Goal: Check status: Check status

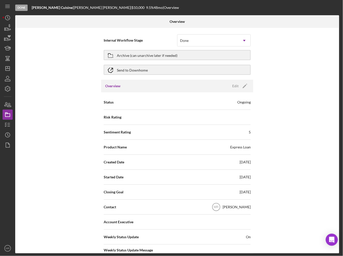
scroll to position [444, 0]
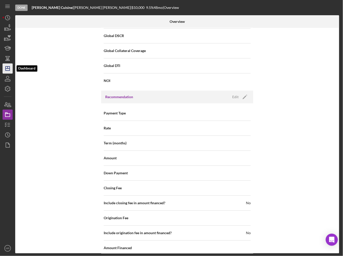
click at [8, 68] on icon "Icon/Dashboard" at bounding box center [7, 68] width 13 height 13
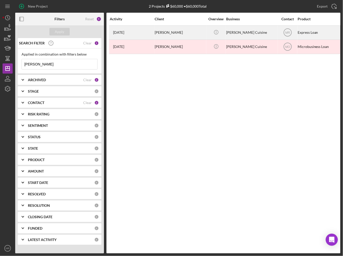
click at [135, 28] on div "[DATE] [PERSON_NAME]" at bounding box center [132, 32] width 44 height 13
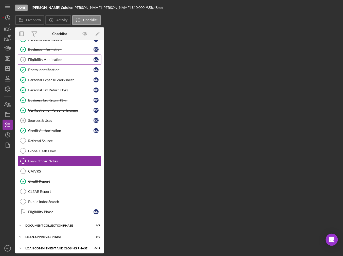
scroll to position [19, 0]
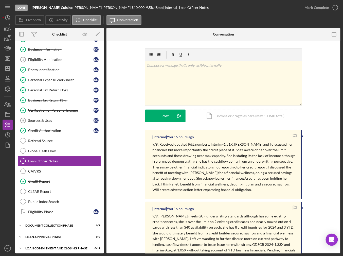
click at [107, 112] on div "v Color teal Color pink Remove color Add row above Add row below Add column bef…" at bounding box center [223, 172] width 234 height 262
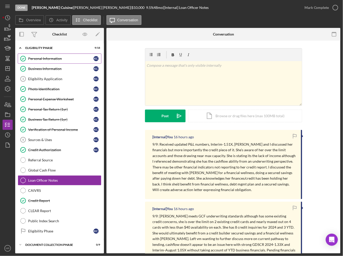
click at [48, 58] on div "Personal Information" at bounding box center [60, 59] width 65 height 4
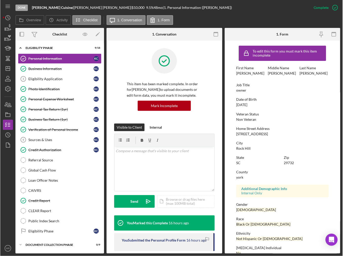
scroll to position [24, 0]
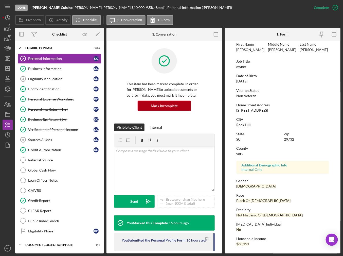
click at [258, 108] on div "[STREET_ADDRESS]" at bounding box center [252, 110] width 32 height 4
click at [257, 109] on div "[STREET_ADDRESS]" at bounding box center [252, 110] width 32 height 4
copy div "[STREET_ADDRESS]"
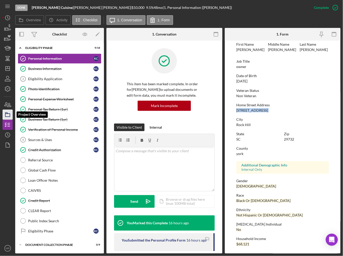
click at [6, 113] on polygon "button" at bounding box center [6, 113] width 3 height 1
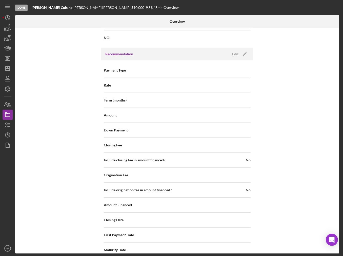
scroll to position [570, 0]
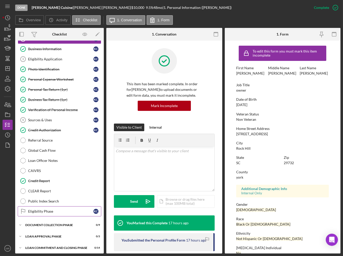
click at [50, 209] on div "Eligibility Phase" at bounding box center [60, 211] width 65 height 4
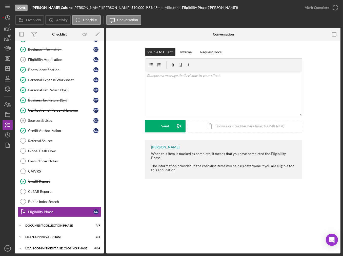
scroll to position [20, 0]
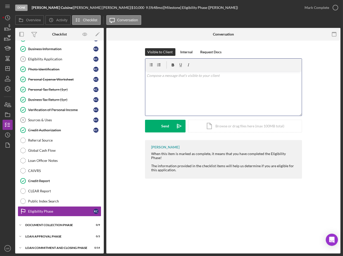
click at [162, 84] on div "v Color teal Color pink Remove color Add row above Add row below Add column bef…" at bounding box center [223, 93] width 157 height 44
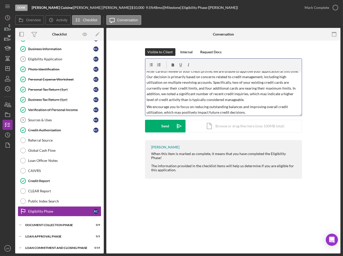
scroll to position [0, 0]
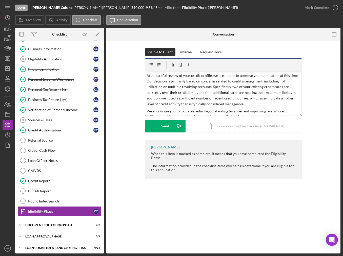
click at [203, 76] on p "After careful review of your credit profile, we are unable to approve your appl…" at bounding box center [224, 90] width 154 height 34
click at [246, 76] on p "After careful review of your credit report, we are unable to approve your appli…" at bounding box center [224, 90] width 154 height 34
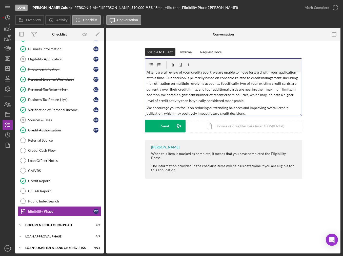
scroll to position [5, 0]
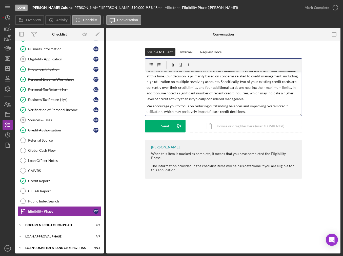
click at [255, 109] on p "We encourage you to focus on reducing outstanding balances and improving overal…" at bounding box center [224, 108] width 154 height 11
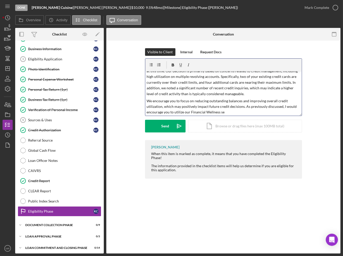
click at [181, 113] on p "We encourage you to focus on reducing outstanding balances and improving overal…" at bounding box center [224, 106] width 154 height 17
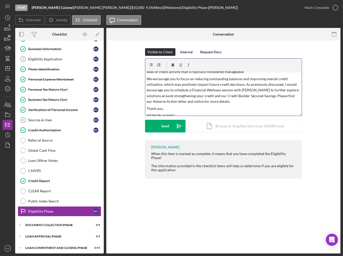
scroll to position [24, 0]
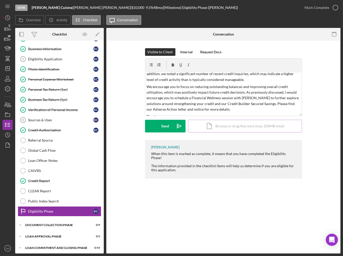
click at [217, 127] on div "Icon/Document Browse or drag files here (max 100MB total) Tap to choose files o…" at bounding box center [245, 126] width 114 height 13
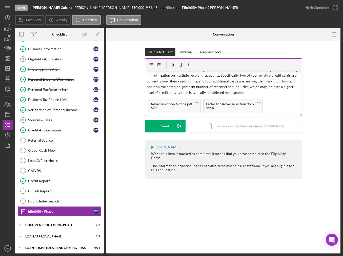
scroll to position [0, 0]
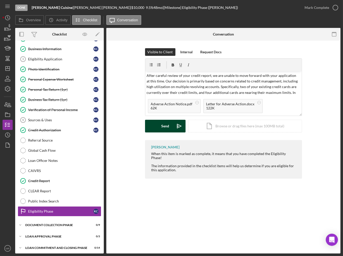
click at [161, 127] on button "Send Icon/icon-invite-send" at bounding box center [165, 126] width 41 height 13
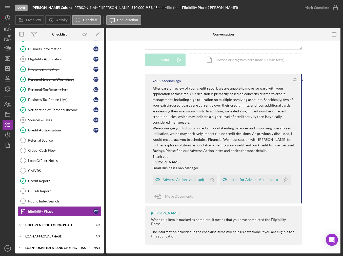
scroll to position [67, 0]
click at [211, 178] on polygon "button" at bounding box center [212, 179] width 4 height 4
click at [282, 178] on icon "Icon/Star" at bounding box center [286, 179] width 10 height 10
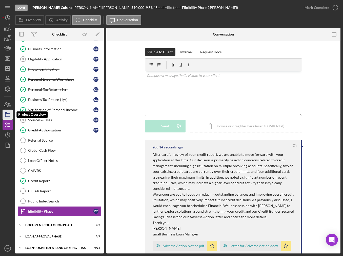
click at [4, 115] on icon "button" at bounding box center [7, 114] width 13 height 13
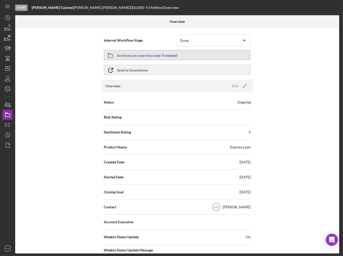
click at [136, 54] on div "Archive (can unarchive later if needed)" at bounding box center [147, 54] width 61 height 9
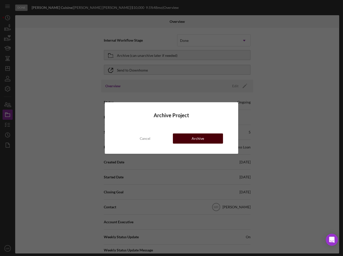
click at [201, 138] on div "Archive" at bounding box center [198, 138] width 12 height 10
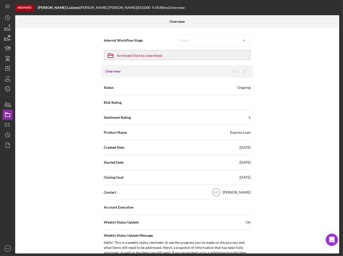
click at [2, 69] on div "Archived [PERSON_NAME] Cuisine | [PERSON_NAME] | $10,000 9.5 % 48 mo | Overview…" at bounding box center [171, 128] width 343 height 256
click at [6, 68] on polygon "button" at bounding box center [8, 68] width 4 height 4
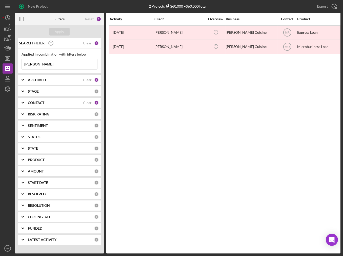
click at [40, 65] on input "[PERSON_NAME]" at bounding box center [60, 64] width 76 height 10
click at [40, 64] on input "[PERSON_NAME]" at bounding box center [60, 64] width 76 height 10
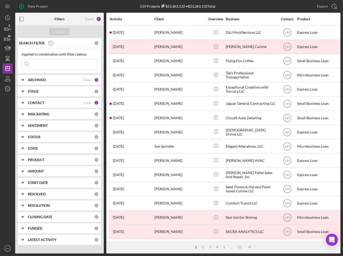
click at [45, 101] on div "CONTACT" at bounding box center [55, 103] width 55 height 4
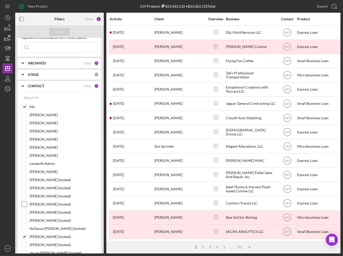
scroll to position [25, 0]
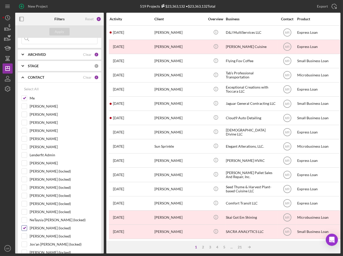
click at [23, 227] on input "[PERSON_NAME] (locked)" at bounding box center [24, 227] width 5 height 5
checkbox input "false"
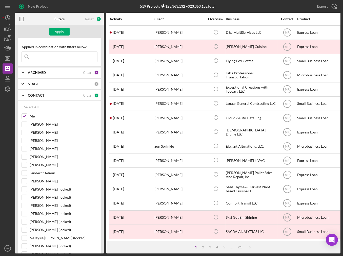
scroll to position [0, 0]
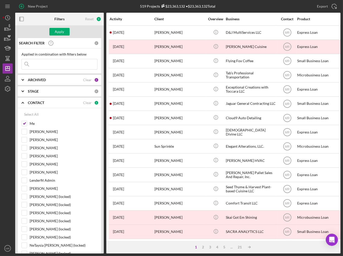
click at [38, 78] on b "ARCHIVED" at bounding box center [37, 80] width 18 height 4
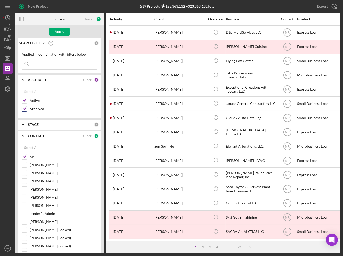
click at [36, 110] on label "Archived" at bounding box center [64, 108] width 68 height 5
click at [27, 110] on input "Archived" at bounding box center [24, 108] width 5 height 5
checkbox input "false"
click at [63, 33] on div "Apply" at bounding box center [59, 32] width 9 height 8
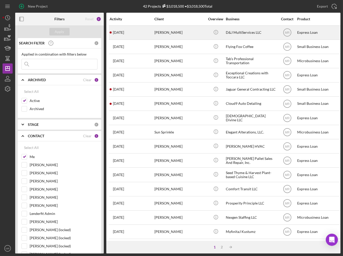
click at [134, 33] on div "[DATE] [PERSON_NAME]" at bounding box center [132, 32] width 44 height 13
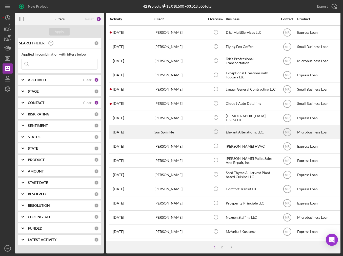
click at [184, 125] on div "Sun Sprinkle" at bounding box center [180, 131] width 51 height 13
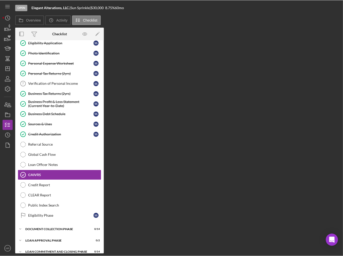
scroll to position [39, 0]
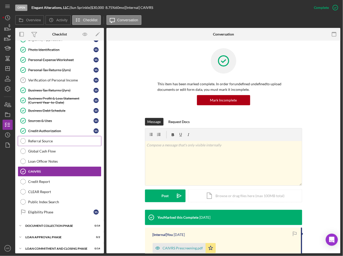
click at [58, 137] on link "Referral Source Referral Source" at bounding box center [60, 141] width 84 height 10
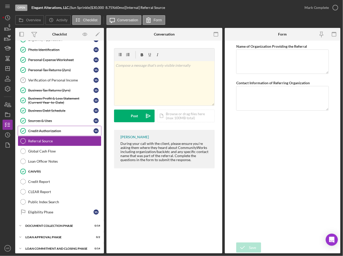
click at [66, 131] on div "Credit Authorization" at bounding box center [60, 131] width 65 height 4
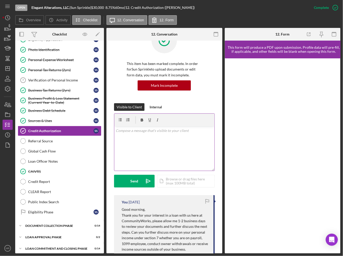
scroll to position [101, 0]
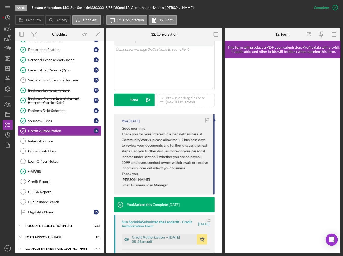
click at [143, 241] on div "Credit Authorization -- [DATE] 08_26am.pdf" at bounding box center [163, 239] width 63 height 8
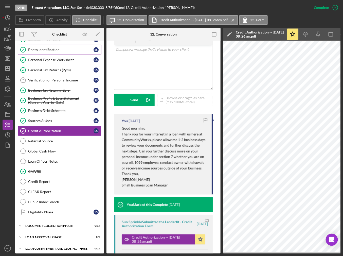
click at [75, 52] on link "Photo Identification Photo Identification S S" at bounding box center [60, 50] width 84 height 10
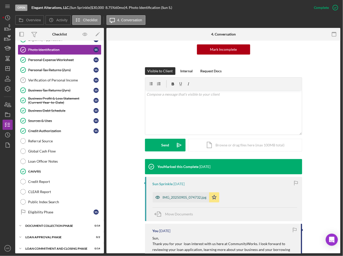
click at [182, 193] on div "IMG_20250905_074732.jpg" at bounding box center [181, 197] width 57 height 10
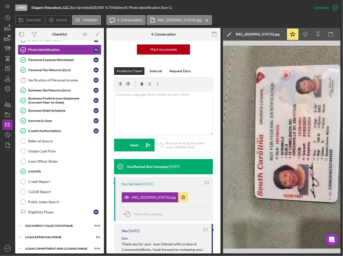
drag, startPoint x: 202, startPoint y: 254, endPoint x: 211, endPoint y: 253, distance: 9.2
click at [210, 253] on div "Open Elegant Alterations, LLC. | Sun Sprinkle | $30,000 $30,000 8.75 % 60 mo | …" at bounding box center [171, 128] width 343 height 256
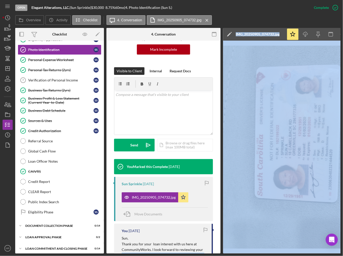
drag, startPoint x: 212, startPoint y: 252, endPoint x: 226, endPoint y: 250, distance: 14.0
click at [226, 250] on div "Overview Internal Workflow Stage Open Icon/Dropdown Arrow Archive (can unarchiv…" at bounding box center [177, 140] width 325 height 225
click at [47, 127] on link "Credit Authorization Credit Authorization S S" at bounding box center [60, 131] width 84 height 10
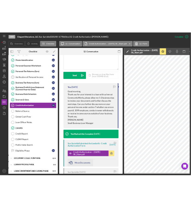
scroll to position [127, 0]
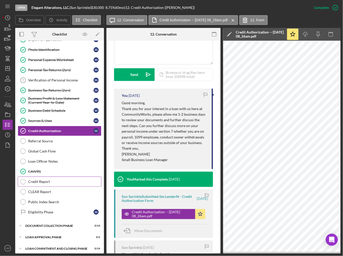
click at [80, 177] on link "Credit Report Credit Report" at bounding box center [60, 181] width 84 height 10
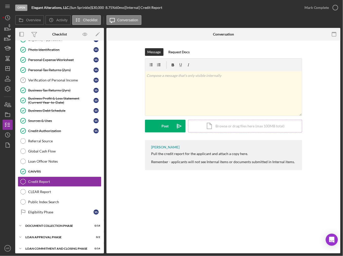
click at [244, 125] on div "Icon/Document Browse or drag files here (max 100MB total) Tap to choose files o…" at bounding box center [245, 126] width 114 height 13
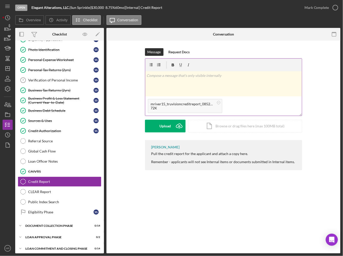
click at [204, 85] on div "v Color teal Color pink Remove color Add row above Add row below Add column bef…" at bounding box center [223, 83] width 157 height 25
click at [240, 81] on div "v Color teal Color pink Remove color Add row above Add row below Add column bef…" at bounding box center [223, 83] width 157 height 25
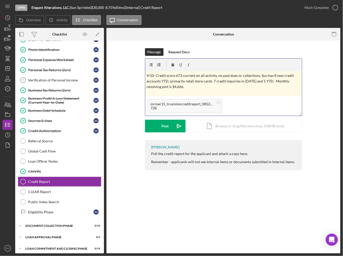
click at [150, 87] on p "9/10: Credit score 673-current on all activity, no past dues or collections. Su…" at bounding box center [223, 81] width 154 height 17
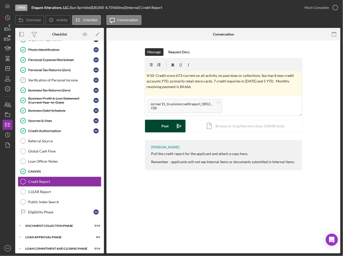
click at [164, 122] on div "Post" at bounding box center [165, 126] width 7 height 13
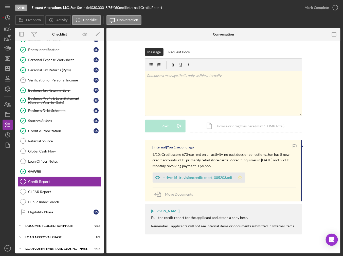
click at [240, 177] on polygon "button" at bounding box center [240, 177] width 4 height 4
click at [334, 9] on icon "button" at bounding box center [335, 7] width 13 height 13
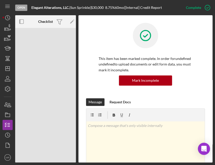
drag, startPoint x: 109, startPoint y: 13, endPoint x: 114, endPoint y: 16, distance: 5.0
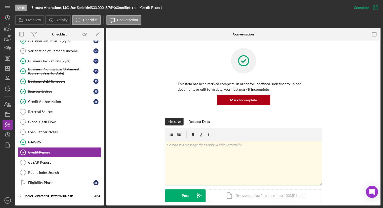
scroll to position [85, 0]
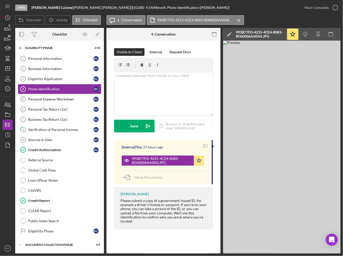
scroll to position [19, 0]
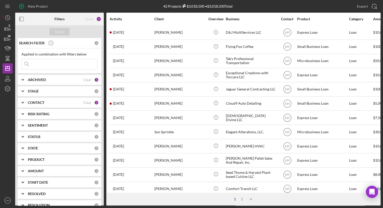
click at [54, 79] on div "ARCHIVED" at bounding box center [55, 80] width 55 height 4
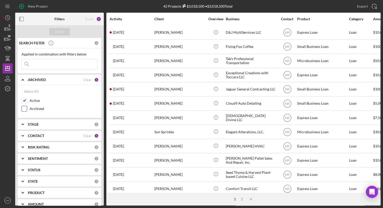
click at [32, 109] on label "Archived" at bounding box center [64, 108] width 68 height 5
click at [27, 109] on input "Archived" at bounding box center [24, 108] width 5 height 5
checkbox input "true"
click at [33, 100] on label "Active" at bounding box center [64, 100] width 68 height 5
click at [27, 100] on input "Active" at bounding box center [24, 100] width 5 height 5
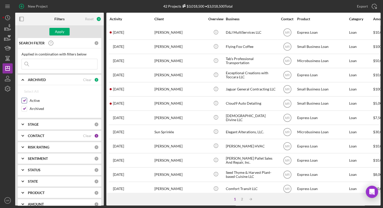
checkbox input "false"
click at [34, 103] on div "Active" at bounding box center [60, 102] width 76 height 8
click at [35, 103] on div "Active" at bounding box center [60, 102] width 76 height 8
click at [33, 110] on label "Archived" at bounding box center [64, 108] width 68 height 5
click at [27, 110] on input "Archived" at bounding box center [24, 108] width 5 height 5
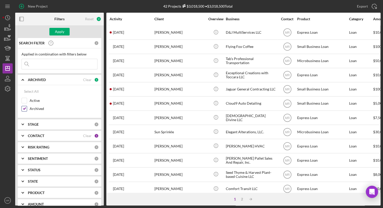
checkbox input "false"
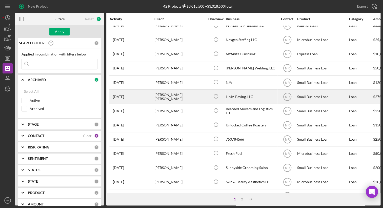
scroll to position [190, 0]
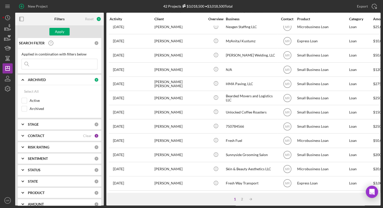
click at [35, 66] on input at bounding box center [60, 64] width 76 height 10
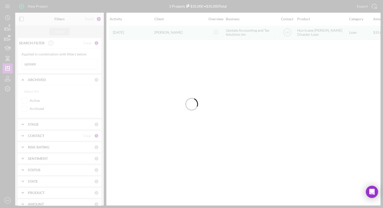
scroll to position [0, 0]
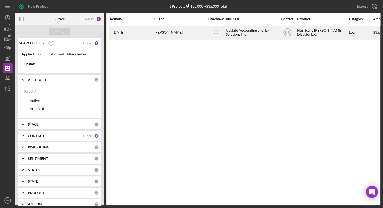
type input "upstate"
click at [167, 35] on div "Janice Jefferies" at bounding box center [180, 32] width 51 height 13
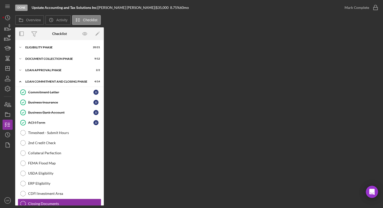
scroll to position [27, 0]
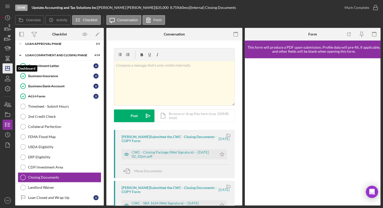
click at [4, 70] on icon "Icon/Dashboard" at bounding box center [7, 68] width 13 height 13
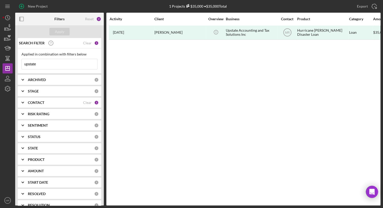
click at [45, 64] on input "upstate" at bounding box center [60, 64] width 76 height 10
click at [38, 81] on b "ARCHIVED" at bounding box center [37, 80] width 18 height 4
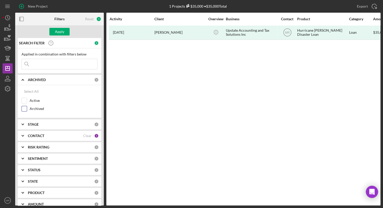
click at [34, 109] on label "Archived" at bounding box center [64, 108] width 68 height 5
click at [27, 109] on input "Archived" at bounding box center [24, 108] width 5 height 5
checkbox input "true"
click at [36, 126] on b "STAGE" at bounding box center [33, 124] width 11 height 4
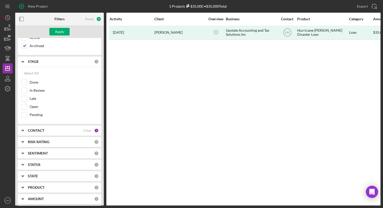
scroll to position [51, 0]
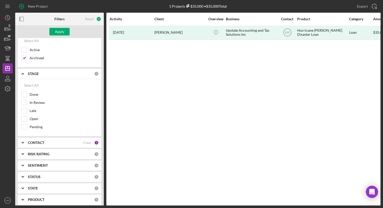
click at [41, 166] on b "SENTIMENT" at bounding box center [38, 165] width 20 height 4
click at [42, 165] on b "SENTIMENT" at bounding box center [38, 165] width 20 height 4
click at [41, 176] on div "STATUS" at bounding box center [61, 177] width 66 height 4
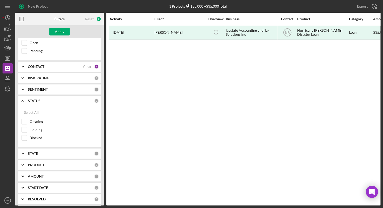
scroll to position [152, 0]
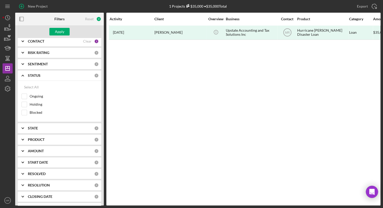
click at [48, 172] on div "RESOLVED" at bounding box center [61, 174] width 66 height 4
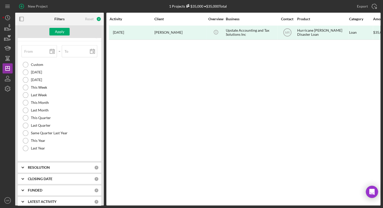
scroll to position [293, 0]
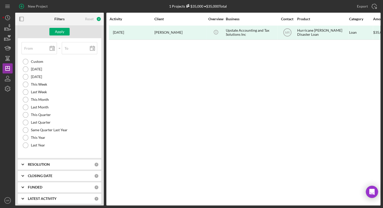
click at [47, 163] on b "RESOLUTION" at bounding box center [39, 164] width 22 height 4
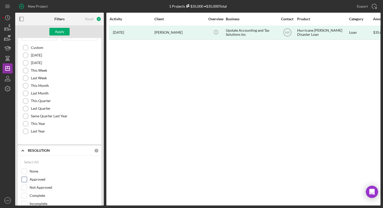
scroll to position [318, 0]
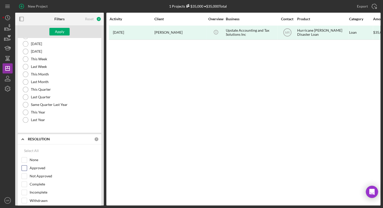
click at [40, 166] on label "Approved" at bounding box center [64, 167] width 68 height 5
click at [27, 166] on input "Approved" at bounding box center [24, 167] width 5 height 5
checkbox input "true"
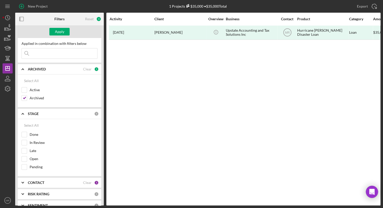
scroll to position [0, 0]
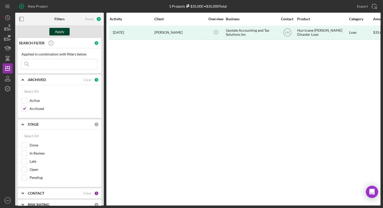
click at [58, 34] on div "Apply" at bounding box center [59, 32] width 9 height 8
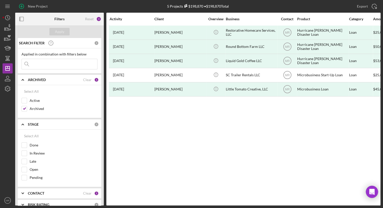
click at [178, 119] on div "Activity Client Overview Business Contact Product Category Amount Started Closi…" at bounding box center [243, 109] width 274 height 193
click at [39, 124] on div "STAGE" at bounding box center [61, 124] width 66 height 4
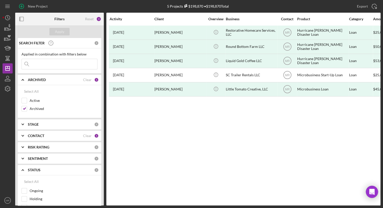
click at [40, 138] on div "CONTACT Clear 1" at bounding box center [63, 136] width 71 height 10
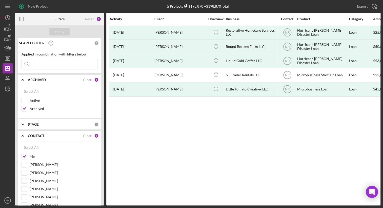
click at [27, 155] on div "Me" at bounding box center [60, 158] width 76 height 8
click at [26, 155] on input "Me" at bounding box center [24, 156] width 5 height 5
checkbox input "false"
click at [62, 31] on div "Apply" at bounding box center [59, 32] width 9 height 8
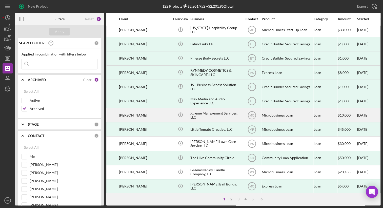
scroll to position [190, 35]
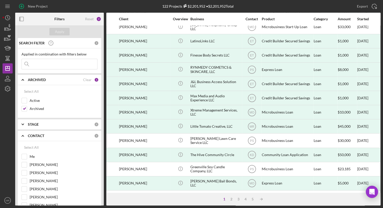
click at [229, 197] on div "1 2 3 4 5 Icon/Table Sort Arrow" at bounding box center [243, 199] width 274 height 13
click at [231, 198] on div "2" at bounding box center [231, 199] width 7 height 4
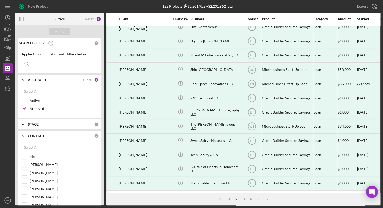
click at [241, 199] on div "3" at bounding box center [243, 199] width 7 height 4
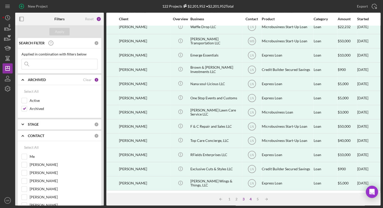
click at [252, 199] on div "4" at bounding box center [250, 199] width 7 height 4
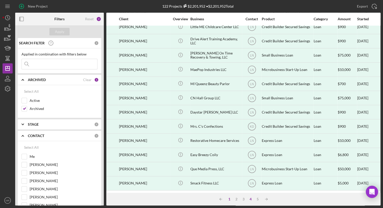
click at [227, 199] on div "1" at bounding box center [229, 199] width 7 height 4
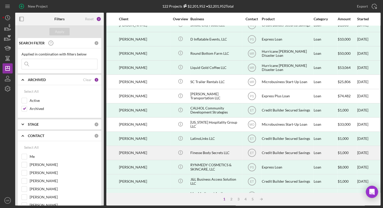
scroll to position [101, 35]
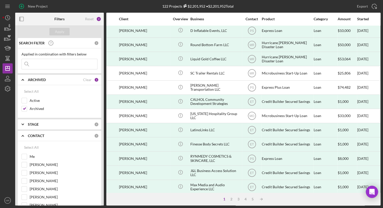
click at [51, 64] on input at bounding box center [60, 64] width 76 height 10
type input "g"
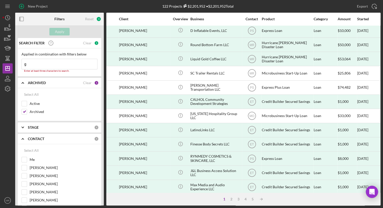
type input "ge"
type input "gen"
type input "gene"
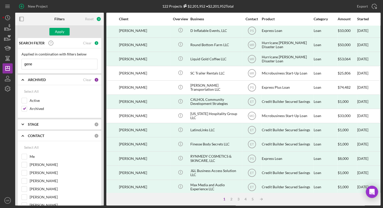
type input "gen"
type input "ge"
type input "g"
type input "o"
type input "or"
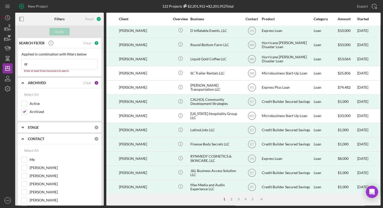
type input "ori"
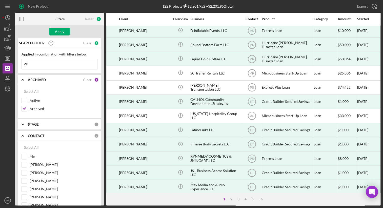
type input "orij"
type input "oriji"
type input "orijin"
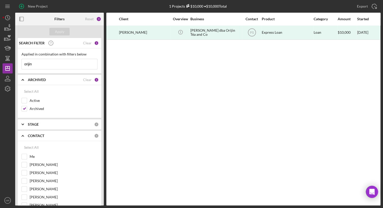
scroll to position [0, 35]
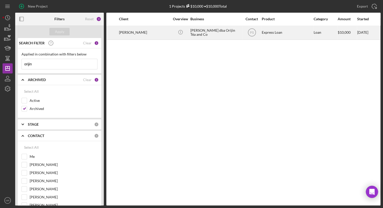
type input "orijin"
click at [211, 36] on div "Geneviere Hopkins dba Orijin Téa and Co" at bounding box center [216, 32] width 51 height 13
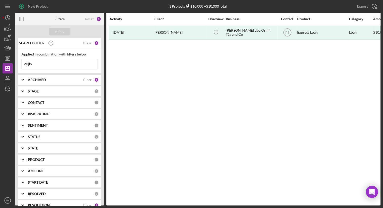
click at [36, 63] on input "orijin" at bounding box center [60, 64] width 76 height 10
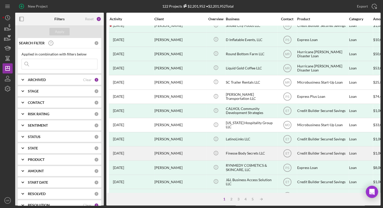
scroll to position [101, 0]
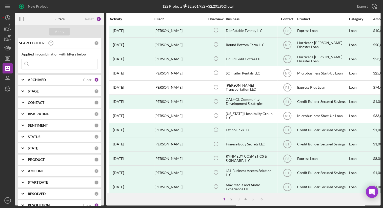
click at [108, 4] on div "New Project" at bounding box center [76, 6] width 122 height 13
click at [48, 81] on div "ARCHIVED" at bounding box center [55, 80] width 55 height 4
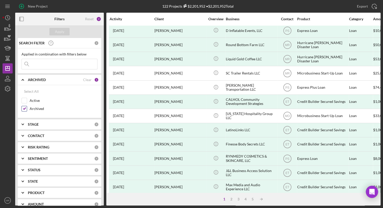
click at [38, 108] on label "Archived" at bounding box center [64, 108] width 68 height 5
click at [27, 108] on input "Archived" at bounding box center [24, 108] width 5 height 5
checkbox input "false"
click at [36, 81] on b "ARCHIVED" at bounding box center [37, 80] width 18 height 4
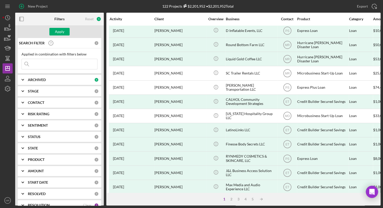
click at [42, 136] on div "STATUS" at bounding box center [61, 137] width 66 height 4
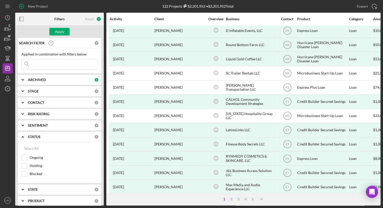
click at [42, 136] on div "STATUS" at bounding box center [61, 137] width 66 height 4
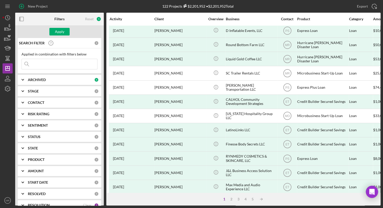
click at [45, 80] on b "ARCHIVED" at bounding box center [37, 80] width 18 height 4
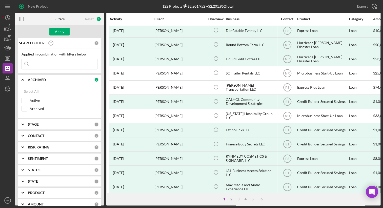
click at [44, 78] on b "ARCHIVED" at bounding box center [37, 80] width 18 height 4
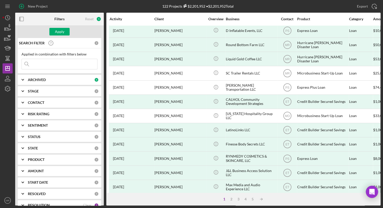
click at [40, 90] on div "STAGE" at bounding box center [61, 91] width 66 height 4
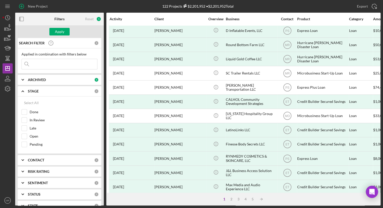
click at [38, 89] on b "STAGE" at bounding box center [33, 91] width 11 height 4
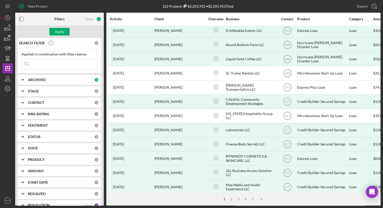
click at [47, 78] on div "ARCHIVED" at bounding box center [61, 80] width 66 height 4
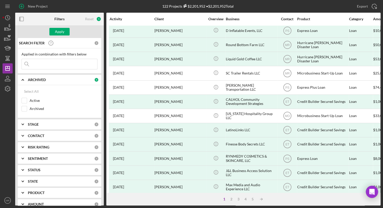
click at [34, 125] on b "STAGE" at bounding box center [33, 124] width 11 height 4
click at [36, 125] on b "STAGE" at bounding box center [33, 124] width 11 height 4
click at [35, 135] on b "CONTACT" at bounding box center [36, 136] width 16 height 4
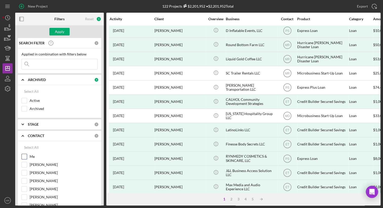
click at [31, 154] on label "Me" at bounding box center [64, 156] width 68 height 5
click at [27, 154] on input "Me" at bounding box center [24, 156] width 5 height 5
checkbox input "true"
click at [63, 30] on div "Apply" at bounding box center [59, 32] width 9 height 8
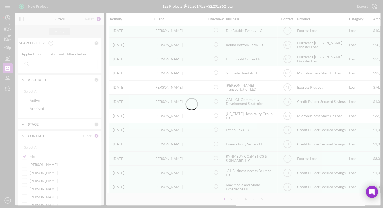
scroll to position [9, 0]
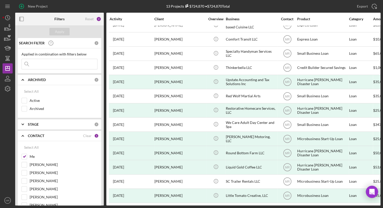
click at [48, 65] on input at bounding box center [60, 64] width 76 height 10
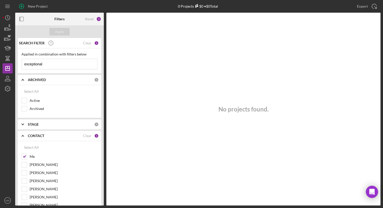
click at [33, 64] on input "exceptional" at bounding box center [60, 64] width 76 height 10
click at [34, 64] on input "exceptional" at bounding box center [60, 64] width 76 height 10
type input "excepional"
click at [40, 63] on input "excepional" at bounding box center [60, 64] width 76 height 10
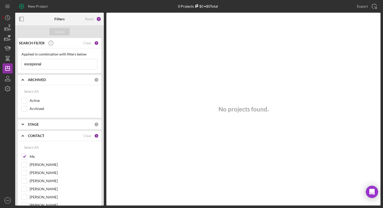
click at [40, 63] on input "excepional" at bounding box center [60, 64] width 76 height 10
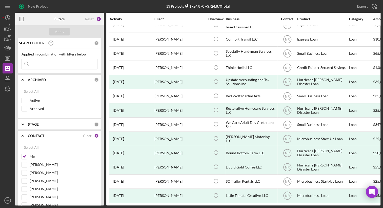
click at [35, 134] on b "CONTACT" at bounding box center [36, 136] width 16 height 4
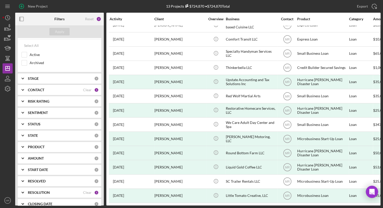
scroll to position [51, 0]
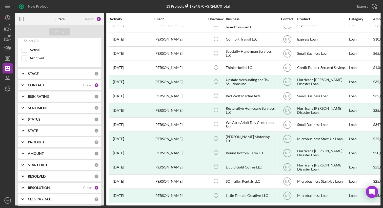
click at [38, 117] on b "STATUS" at bounding box center [34, 119] width 13 height 4
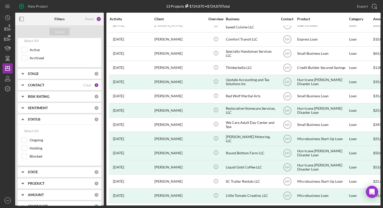
click at [36, 121] on b "STATUS" at bounding box center [34, 119] width 13 height 4
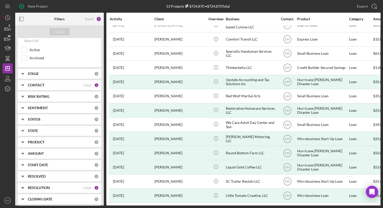
click at [46, 90] on div "SEARCH FILTER 0 Applied in combination with filters below Icon/Menu Close Icon/…" at bounding box center [59, 121] width 89 height 167
click at [46, 87] on div "CONTACT Clear 1" at bounding box center [63, 85] width 71 height 10
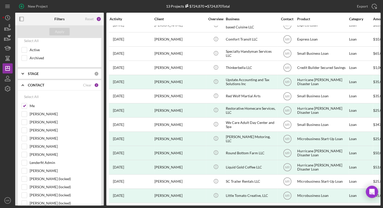
click at [37, 87] on b "CONTACT" at bounding box center [36, 85] width 16 height 4
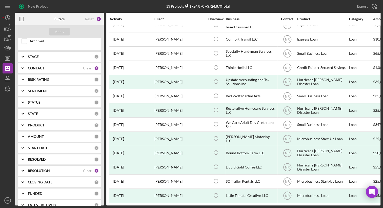
scroll to position [75, 0]
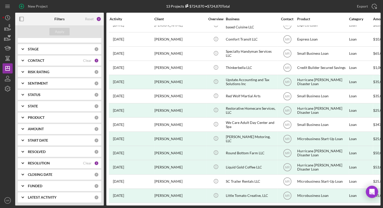
click at [50, 164] on div "RESOLUTION Clear 1" at bounding box center [63, 163] width 71 height 10
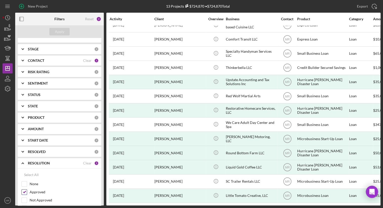
click at [39, 191] on label "Approved" at bounding box center [64, 192] width 68 height 5
click at [27, 191] on input "Approved" at bounding box center [24, 192] width 5 height 5
checkbox input "false"
click at [62, 33] on div "Apply" at bounding box center [59, 32] width 9 height 8
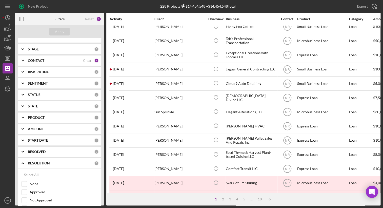
scroll to position [0, 0]
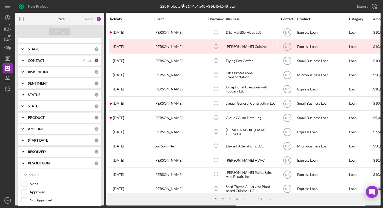
click at [41, 60] on b "CONTACT" at bounding box center [36, 61] width 16 height 4
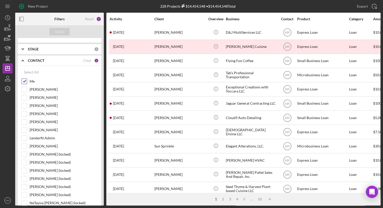
click at [30, 81] on label "Me" at bounding box center [64, 81] width 68 height 5
click at [27, 81] on input "Me" at bounding box center [24, 81] width 5 height 5
click at [32, 79] on label "Me" at bounding box center [64, 81] width 68 height 5
click at [27, 79] on input "Me" at bounding box center [24, 81] width 5 height 5
checkbox input "true"
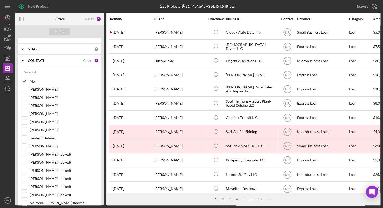
scroll to position [190, 0]
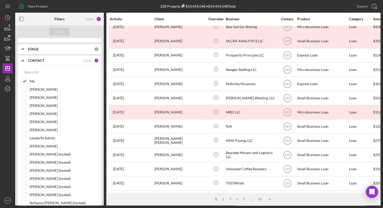
click at [42, 57] on div "CONTACT Clear 1" at bounding box center [63, 60] width 71 height 10
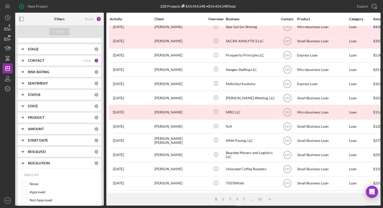
click at [42, 49] on div "STAGE" at bounding box center [61, 49] width 66 height 4
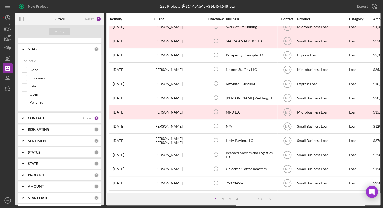
click at [42, 49] on div "STAGE" at bounding box center [61, 49] width 66 height 4
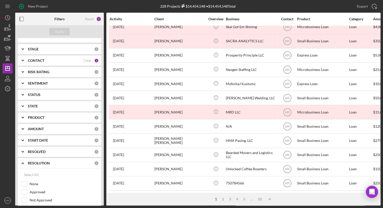
click at [39, 96] on div "STATUS 0" at bounding box center [63, 95] width 71 height 10
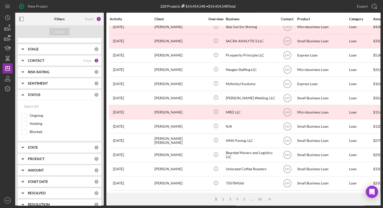
click at [40, 95] on b "STATUS" at bounding box center [34, 95] width 13 height 4
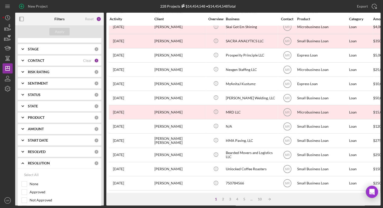
click at [42, 104] on div "STATE" at bounding box center [61, 106] width 66 height 4
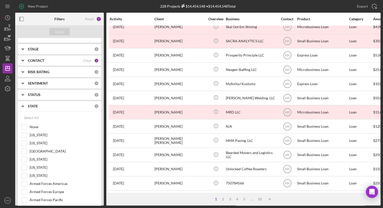
click at [42, 104] on div "STATE" at bounding box center [61, 106] width 66 height 4
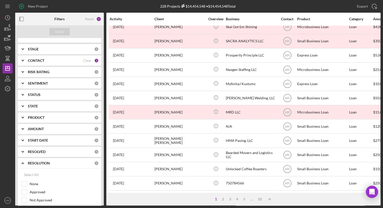
click at [59, 50] on div "STAGE" at bounding box center [61, 49] width 66 height 4
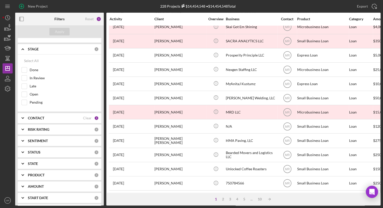
click at [59, 50] on div "STAGE 0" at bounding box center [63, 49] width 71 height 5
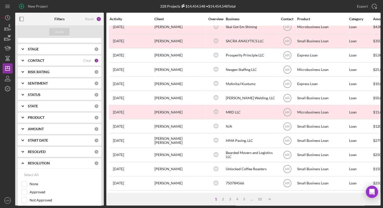
click at [53, 60] on div "CONTACT" at bounding box center [55, 61] width 55 height 4
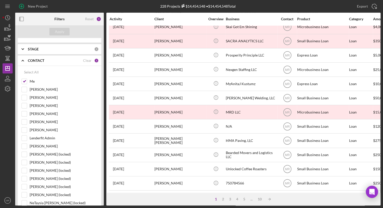
click at [53, 60] on div "CONTACT" at bounding box center [55, 61] width 55 height 4
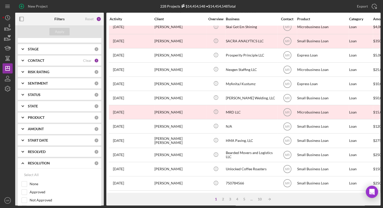
click at [47, 93] on div "STATUS" at bounding box center [61, 95] width 66 height 4
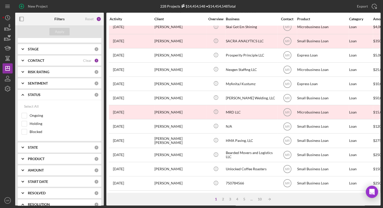
click at [47, 94] on div "STATUS" at bounding box center [61, 95] width 66 height 4
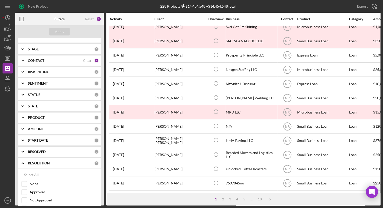
click at [45, 150] on b "RESOLVED" at bounding box center [37, 152] width 18 height 4
click at [45, 148] on div "RESOLVED 0" at bounding box center [63, 152] width 71 height 10
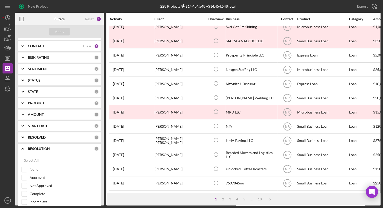
scroll to position [101, 0]
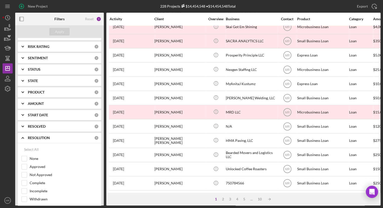
click at [48, 136] on b "RESOLUTION" at bounding box center [39, 138] width 22 height 4
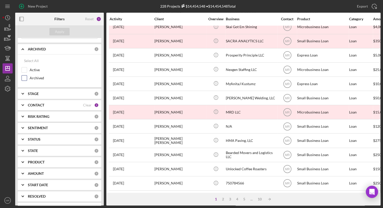
scroll to position [0, 0]
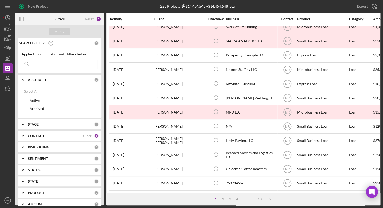
click at [35, 133] on div "CONTACT Clear 1" at bounding box center [63, 136] width 71 height 10
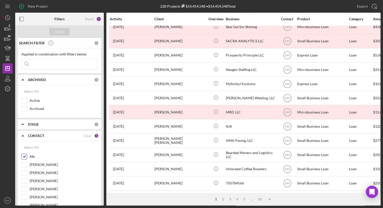
click at [33, 154] on label "Me" at bounding box center [64, 156] width 68 height 5
click at [27, 154] on input "Me" at bounding box center [24, 156] width 5 height 5
checkbox input "false"
click at [67, 31] on button "Apply" at bounding box center [59, 32] width 20 height 8
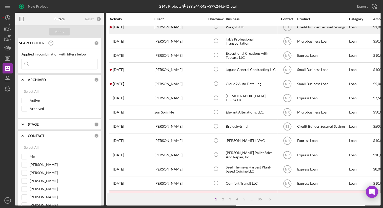
scroll to position [38, 0]
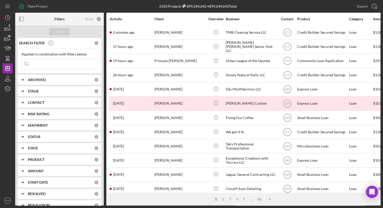
click at [38, 102] on b "CONTACT" at bounding box center [36, 103] width 16 height 4
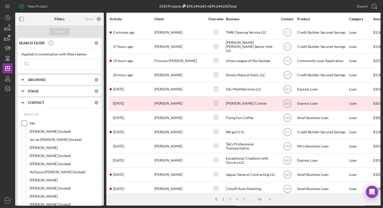
click at [31, 121] on label "Me" at bounding box center [64, 123] width 68 height 5
click at [27, 121] on input "Me" at bounding box center [24, 123] width 5 height 5
checkbox input "true"
click at [62, 33] on div "Apply" at bounding box center [59, 32] width 9 height 8
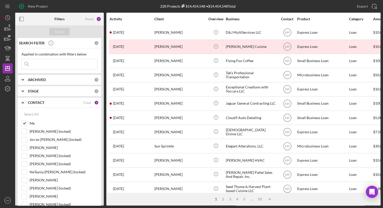
click at [34, 104] on b "CONTACT" at bounding box center [36, 103] width 16 height 4
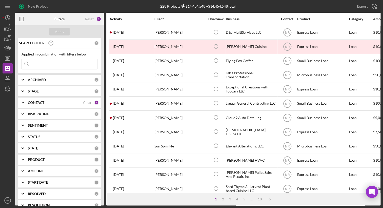
click at [41, 82] on b "ARCHIVED" at bounding box center [37, 80] width 18 height 4
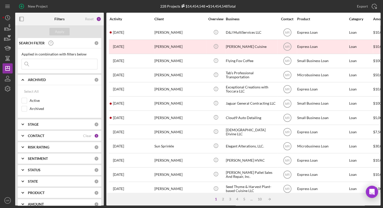
click at [37, 97] on div "Select All Active Archived" at bounding box center [60, 100] width 76 height 28
click at [35, 97] on div "Select All Active Archived" at bounding box center [60, 100] width 76 height 28
click at [35, 99] on label "Active" at bounding box center [64, 100] width 68 height 5
click at [27, 99] on input "Active" at bounding box center [24, 100] width 5 height 5
checkbox input "true"
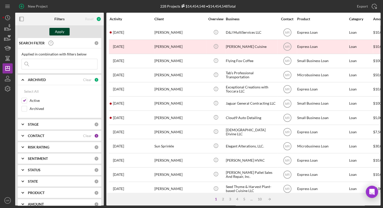
click at [64, 32] on button "Apply" at bounding box center [59, 32] width 20 height 8
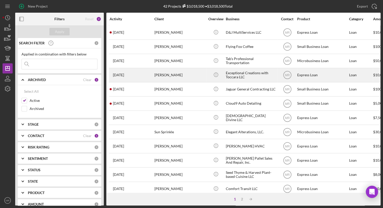
click at [141, 73] on div "3 days ago Toccara Samuel" at bounding box center [132, 74] width 44 height 13
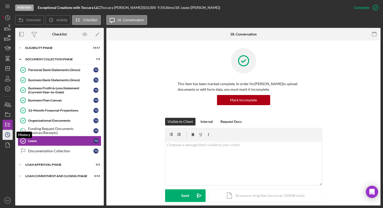
click at [6, 136] on icon "Icon/History" at bounding box center [7, 134] width 13 height 13
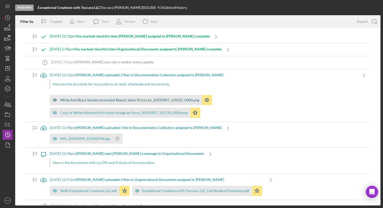
click at [131, 102] on div "White And Black Simple minimalist Beauty Salon Price List_20250907_125025_0000.…" at bounding box center [126, 100] width 152 height 10
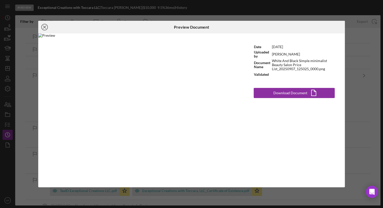
click at [44, 28] on icon "Icon/Close" at bounding box center [44, 27] width 13 height 13
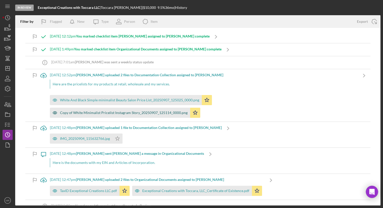
click at [98, 115] on div "Copy of White Minimalist Pricelist Instagram Story_20250907_125114_0000.png" at bounding box center [120, 113] width 140 height 10
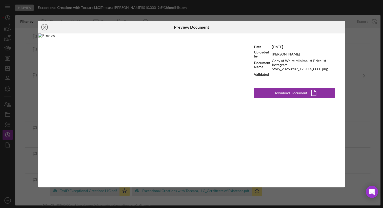
click at [45, 28] on icon "Icon/Close" at bounding box center [44, 27] width 13 height 13
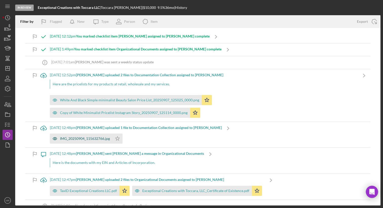
click at [78, 139] on div "IMG_20250904_115632766.jpg" at bounding box center [85, 139] width 50 height 4
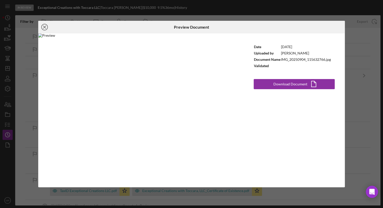
click at [48, 28] on icon "Icon/Close" at bounding box center [44, 27] width 13 height 13
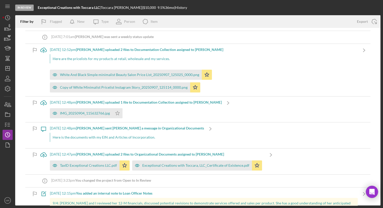
scroll to position [51, 0]
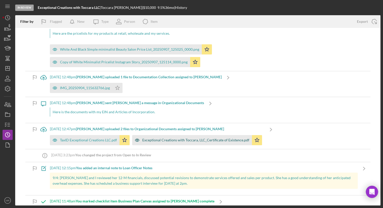
click at [165, 141] on div "Exceptional Creations with Toccara, LLC_Certificate of Existence.pdf" at bounding box center [195, 140] width 107 height 4
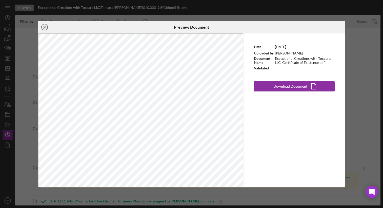
click at [44, 28] on icon "Icon/Close" at bounding box center [44, 27] width 13 height 13
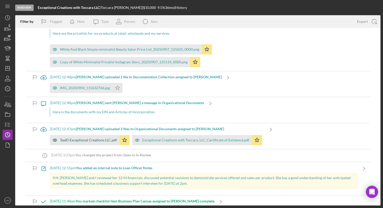
click at [93, 141] on div "TaxID Exceptional Creations LLC.pdf" at bounding box center [88, 140] width 57 height 4
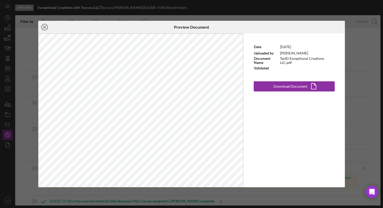
click at [44, 27] on line at bounding box center [44, 27] width 3 height 3
